Goal: Task Accomplishment & Management: Use online tool/utility

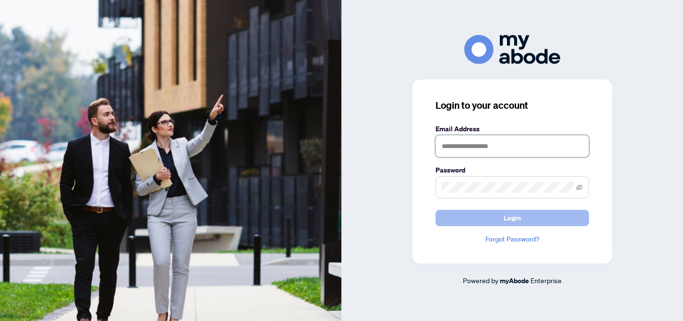
type input "**********"
click at [503, 219] on button "Login" at bounding box center [511, 218] width 153 height 16
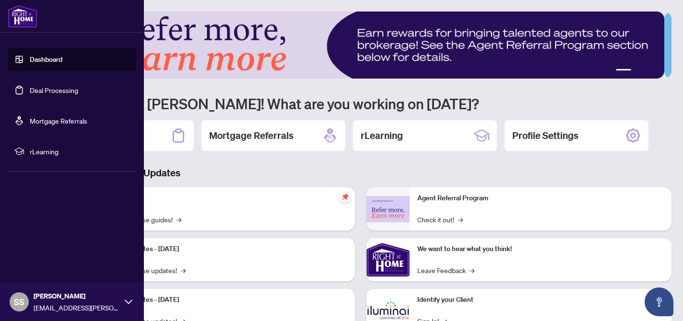
click at [31, 92] on link "Deal Processing" at bounding box center [54, 90] width 48 height 9
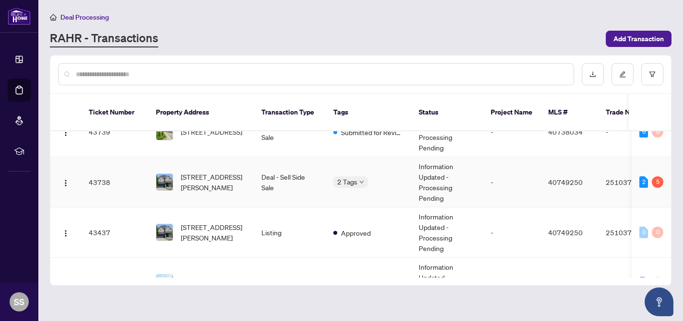
scroll to position [271, 0]
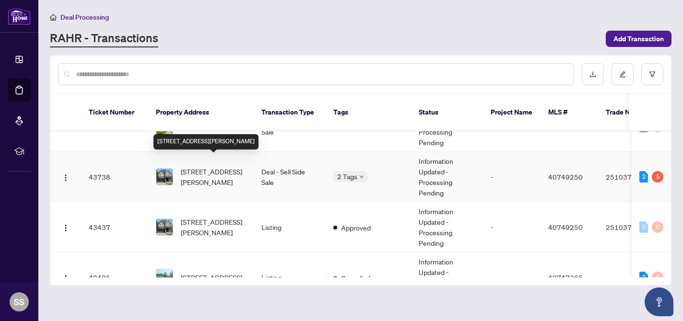
click at [217, 169] on span "[STREET_ADDRESS][PERSON_NAME]" at bounding box center [213, 176] width 65 height 21
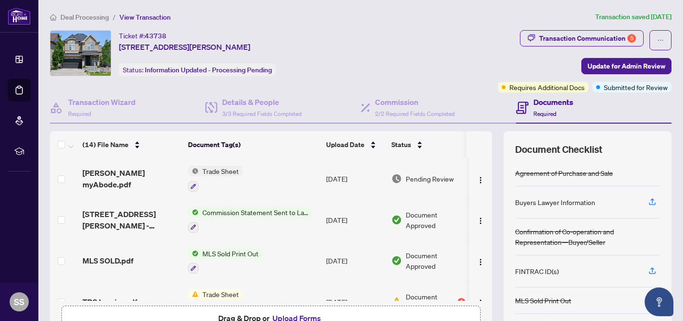
click at [233, 209] on span "Commission Statement Sent to Lawyer" at bounding box center [256, 212] width 114 height 11
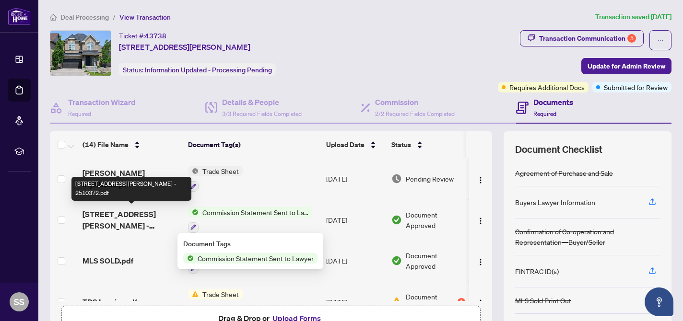
click at [144, 217] on span "[STREET_ADDRESS][PERSON_NAME] - 2510372.pdf" at bounding box center [131, 220] width 98 height 23
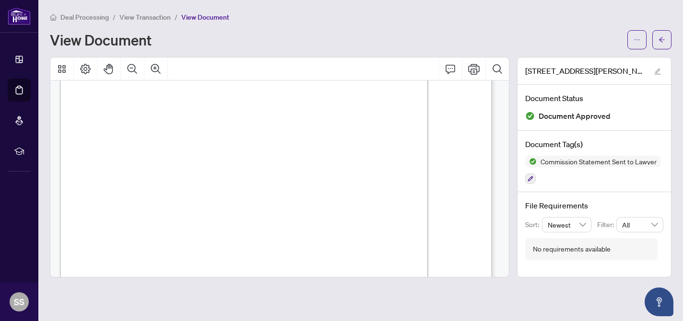
scroll to position [127, 0]
click at [476, 70] on icon "Print" at bounding box center [474, 69] width 12 height 12
